Goal: Navigation & Orientation: Find specific page/section

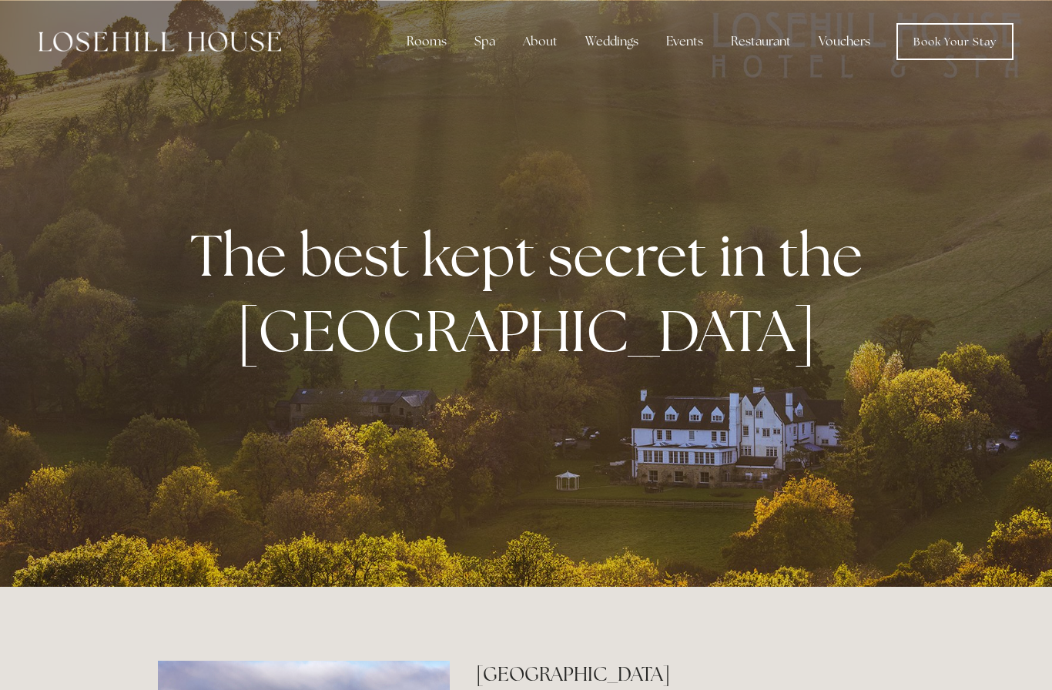
click at [421, 42] on div "Rooms" at bounding box center [426, 41] width 65 height 31
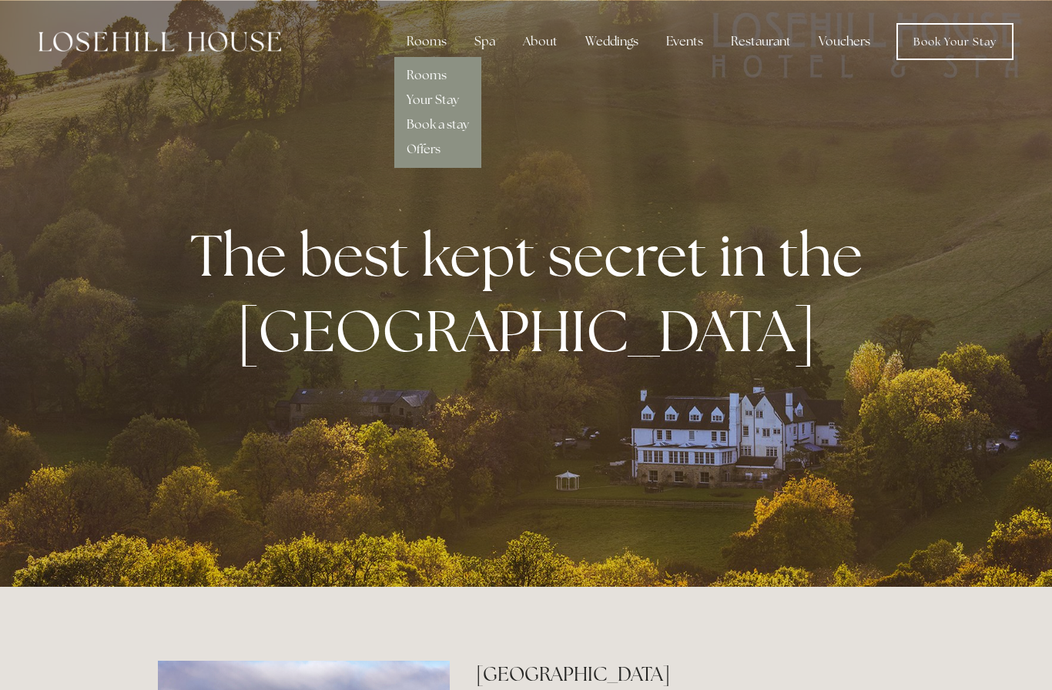
click at [446, 83] on link "Rooms" at bounding box center [427, 75] width 40 height 16
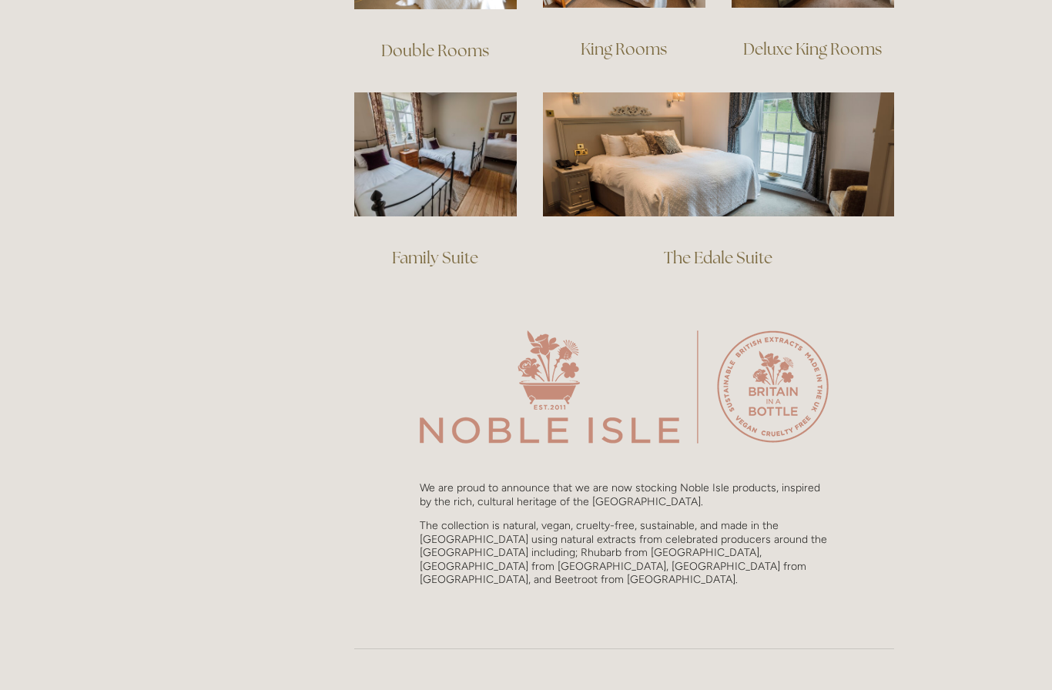
scroll to position [1244, 0]
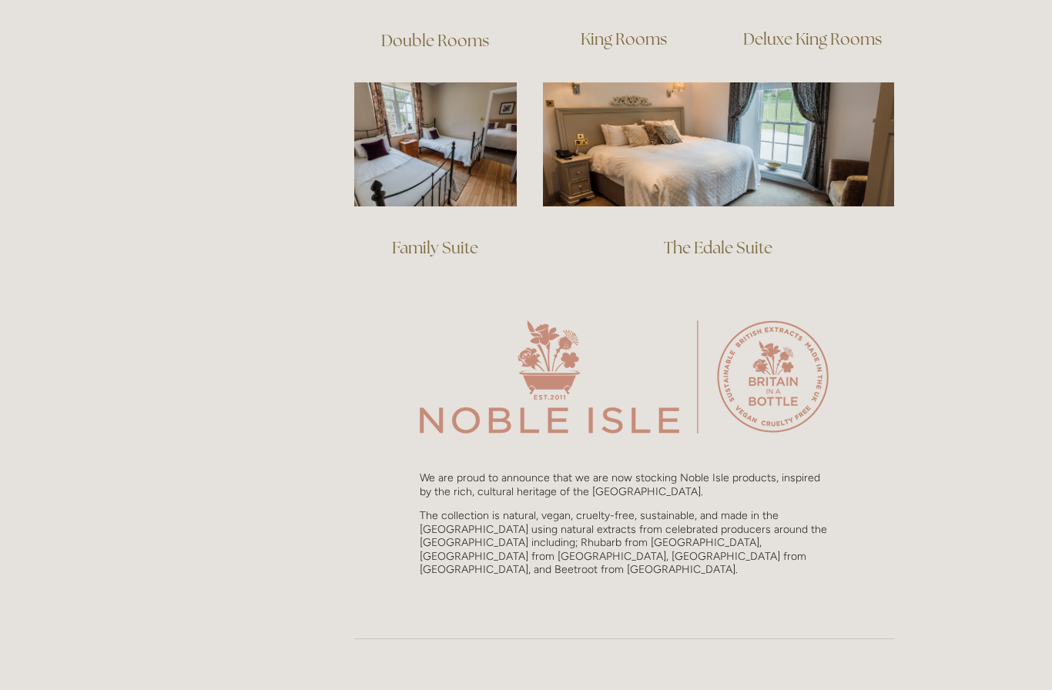
click at [456, 237] on link "Family Suite" at bounding box center [435, 247] width 86 height 21
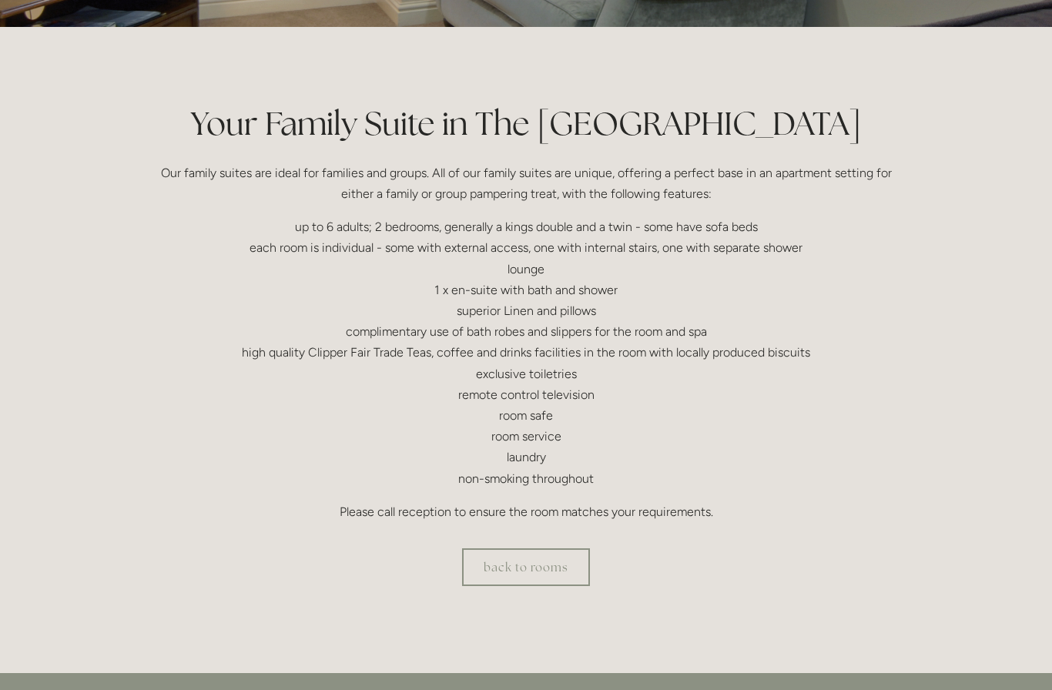
scroll to position [293, 0]
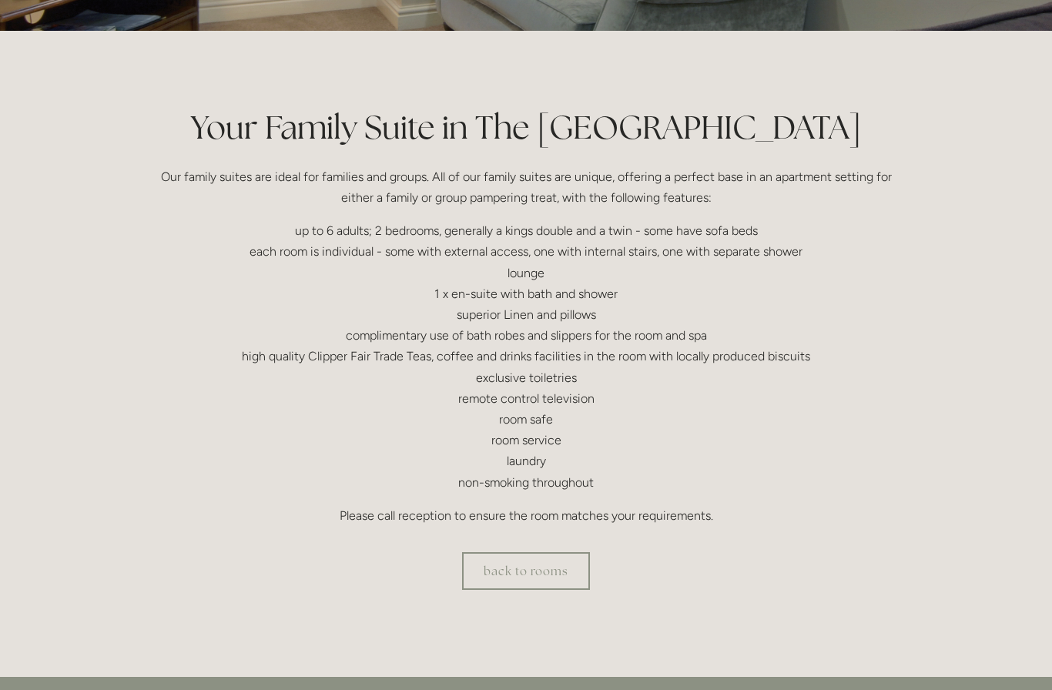
click at [545, 562] on link "back to rooms" at bounding box center [526, 571] width 128 height 38
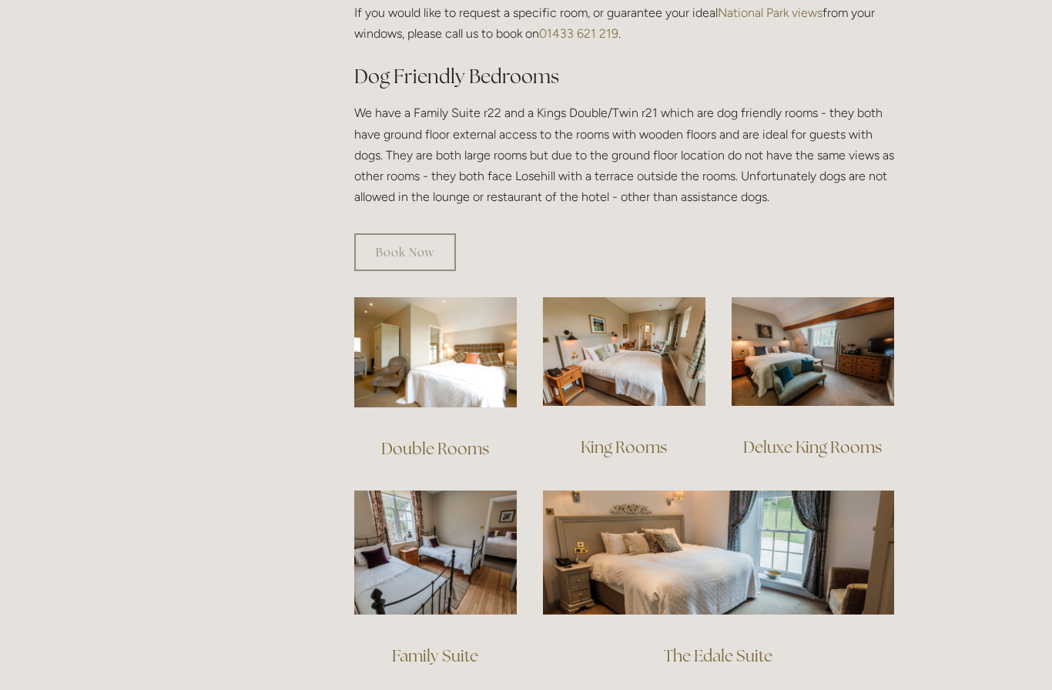
scroll to position [840, 0]
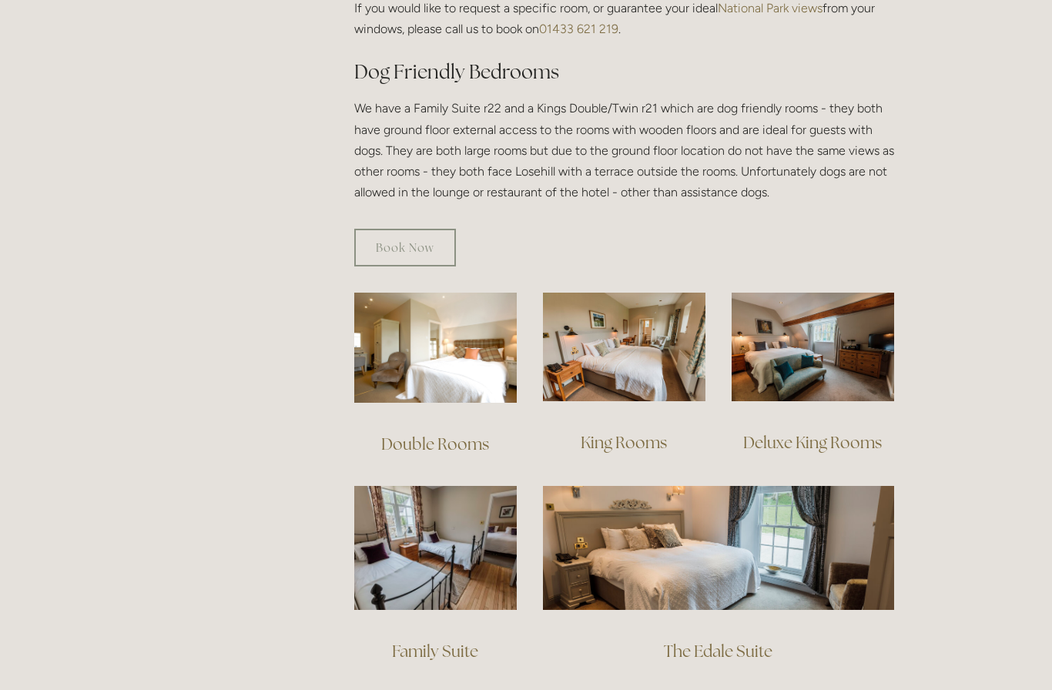
click at [475, 357] on img at bounding box center [435, 348] width 163 height 110
